Goal: Task Accomplishment & Management: Use online tool/utility

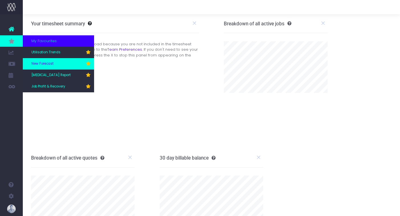
click at [52, 69] on link "New Forecast" at bounding box center [58, 63] width 71 height 11
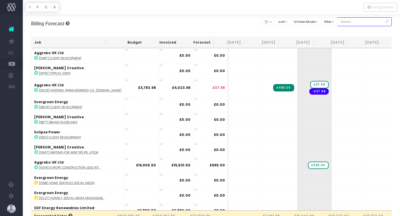
click at [357, 23] on input "text" at bounding box center [364, 21] width 55 height 9
type input "confirmed"
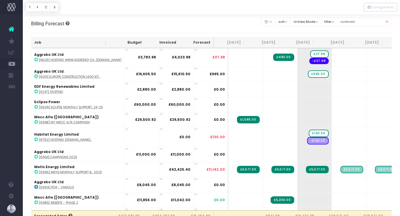
click at [46, 41] on th "Job" at bounding box center [70, 42] width 79 height 11
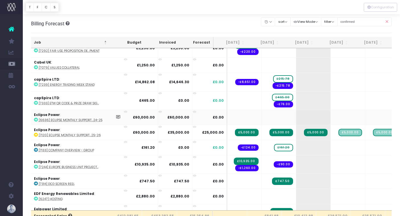
scroll to position [417, 1]
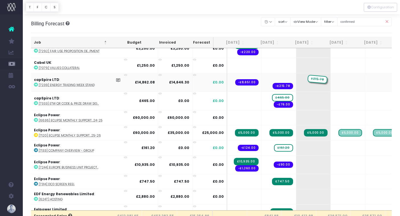
drag, startPoint x: 271, startPoint y: 77, endPoint x: 295, endPoint y: 74, distance: 23.5
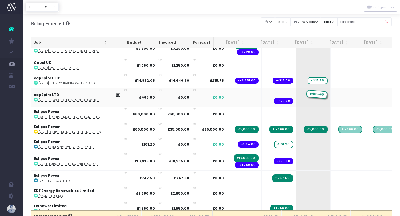
drag, startPoint x: 271, startPoint y: 92, endPoint x: 289, endPoint y: 92, distance: 18.0
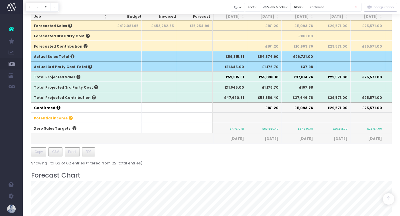
scroll to position [191, 0]
click at [251, 129] on th "£53,859.40" at bounding box center [264, 127] width 34 height 10
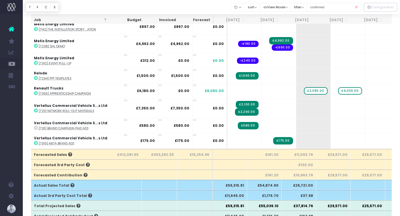
scroll to position [784, 1]
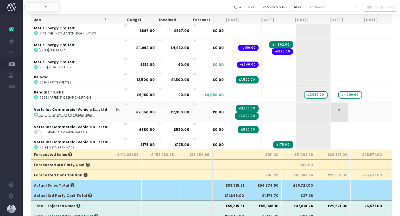
click at [344, 102] on td "+" at bounding box center [347, 112] width 34 height 20
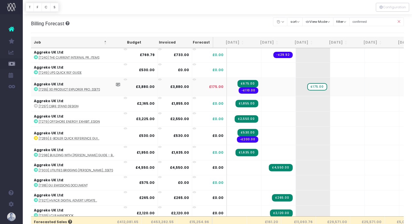
scroll to position [232, 1]
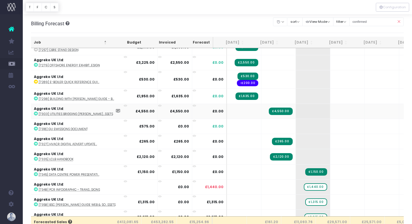
click at [79, 114] on abbr "[7303] Utilities Bridging Powe...ssets" at bounding box center [76, 114] width 74 height 4
